Goal: Communication & Community: Answer question/provide support

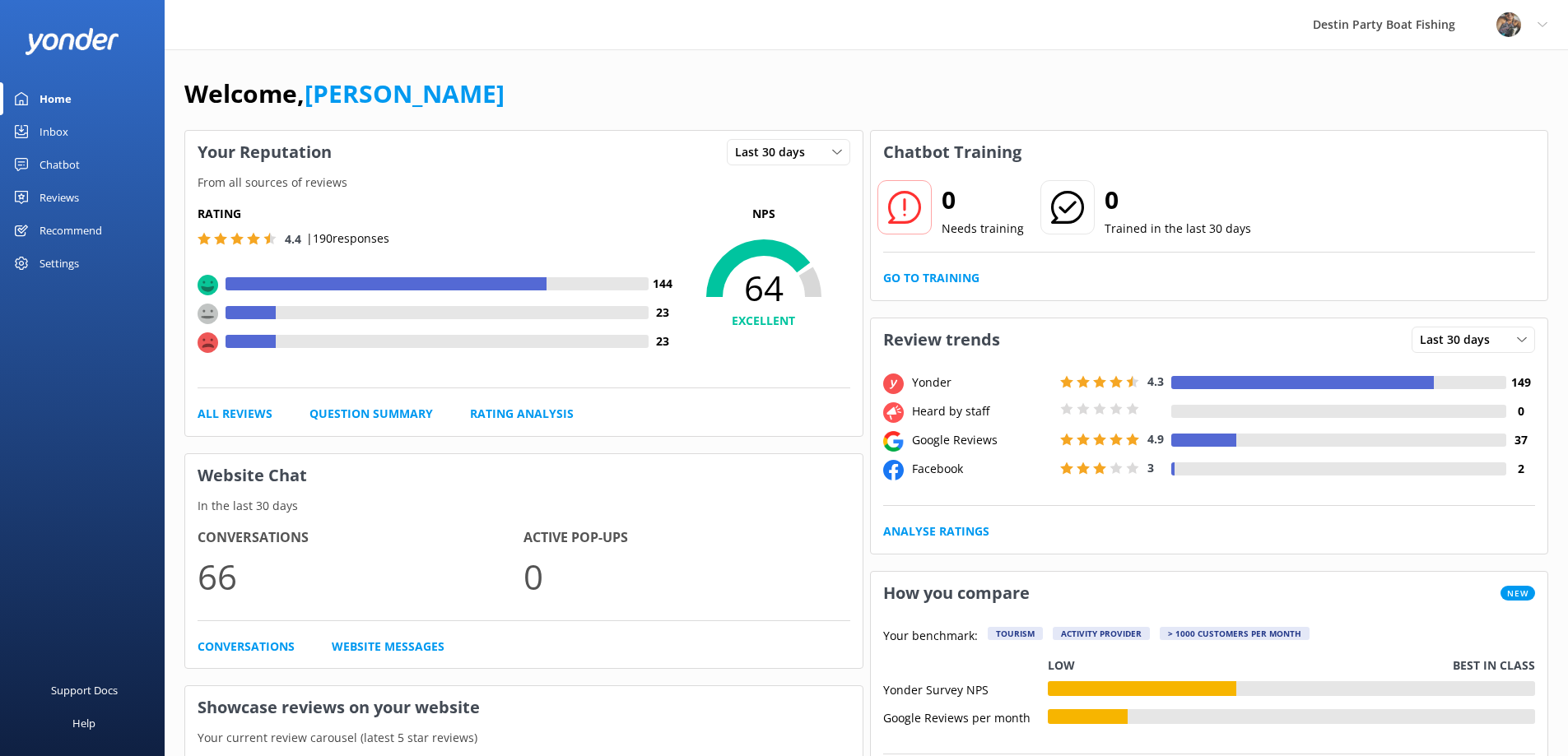
click at [61, 129] on div "Inbox" at bounding box center [54, 131] width 29 height 33
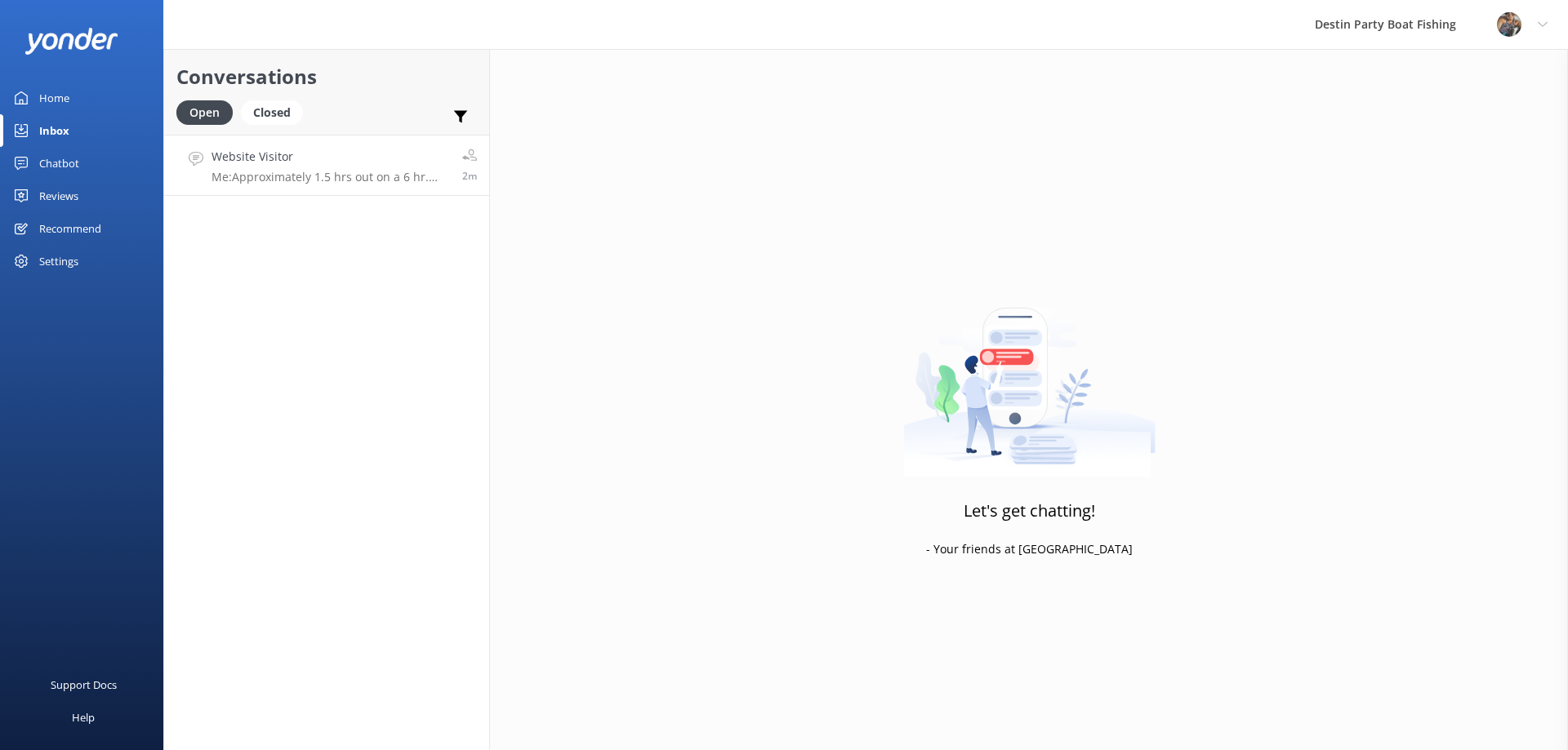
click at [379, 172] on p "Me: Approximately 1.5 hrs out on a 6 hr. Longer for longer trips." at bounding box center [331, 177] width 238 height 14
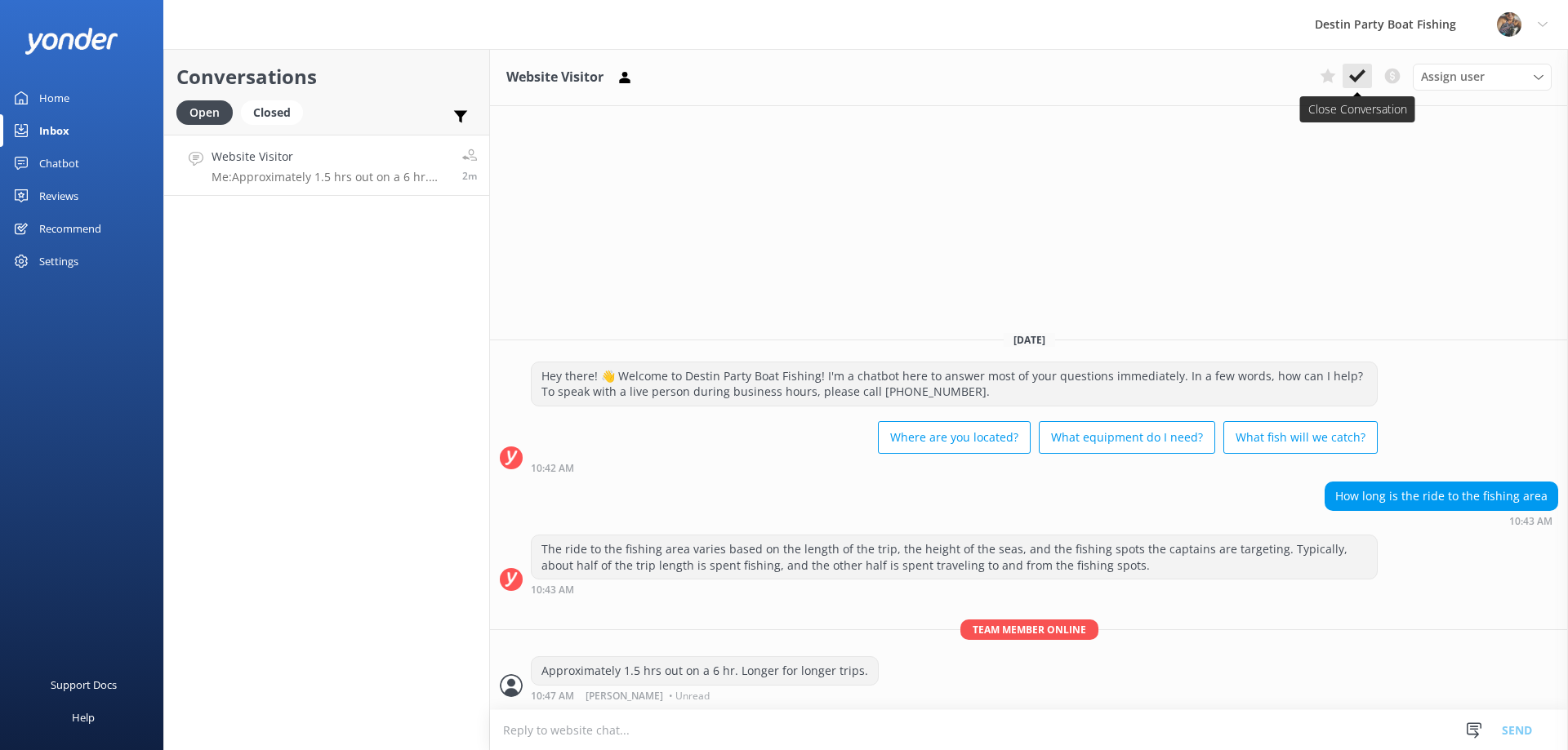
click at [1357, 79] on use at bounding box center [1356, 76] width 16 height 13
